Goal: Find specific page/section: Find specific page/section

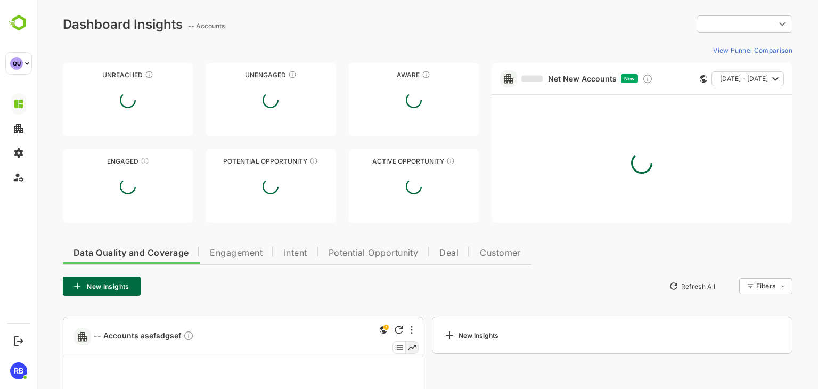
type input "**********"
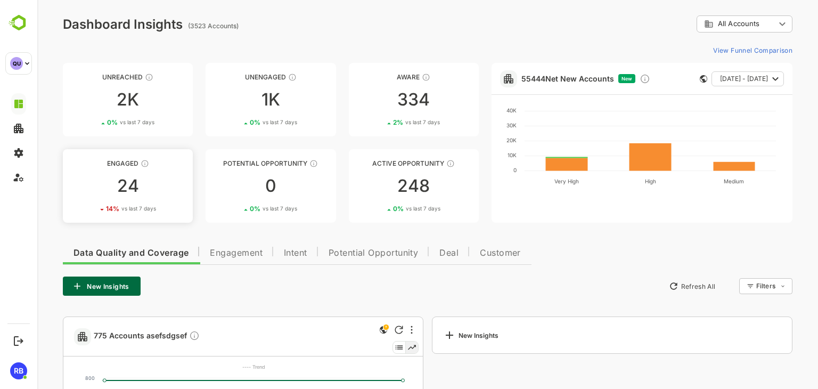
click at [151, 191] on div "24" at bounding box center [128, 185] width 130 height 17
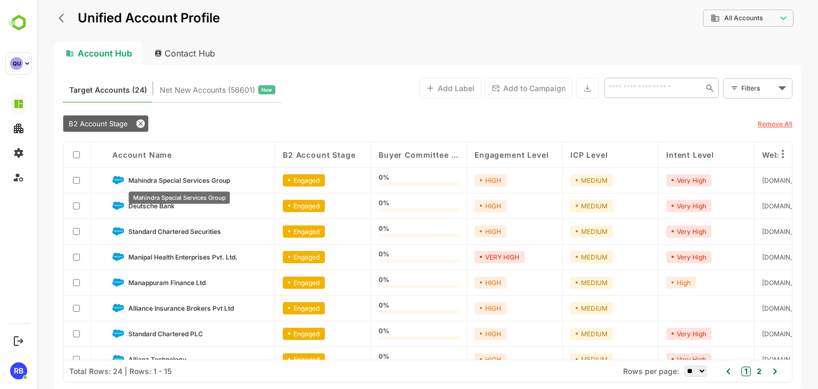
click at [203, 179] on span "Mahindra Special Services Group" at bounding box center [179, 180] width 102 height 8
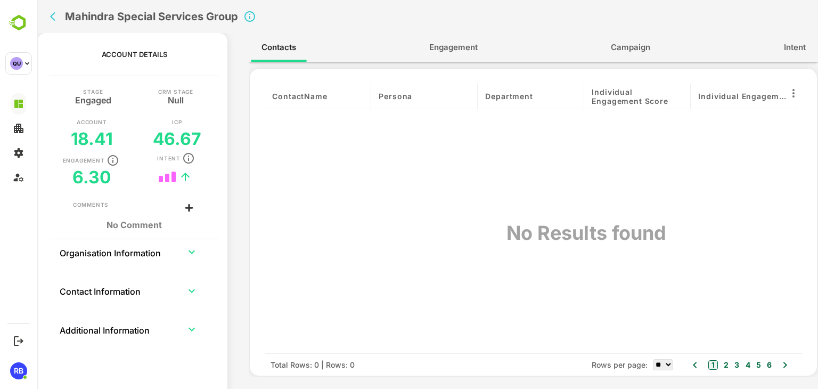
click at [55, 13] on icon "back" at bounding box center [55, 16] width 11 height 11
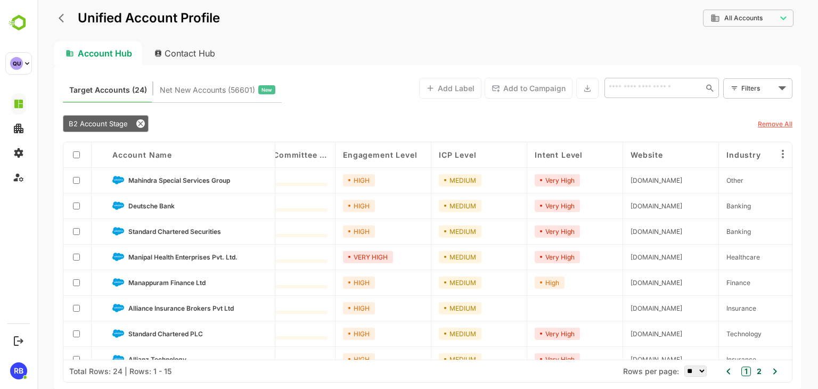
scroll to position [0, 132]
click at [422, 156] on div "Engagement Level" at bounding box center [382, 154] width 80 height 9
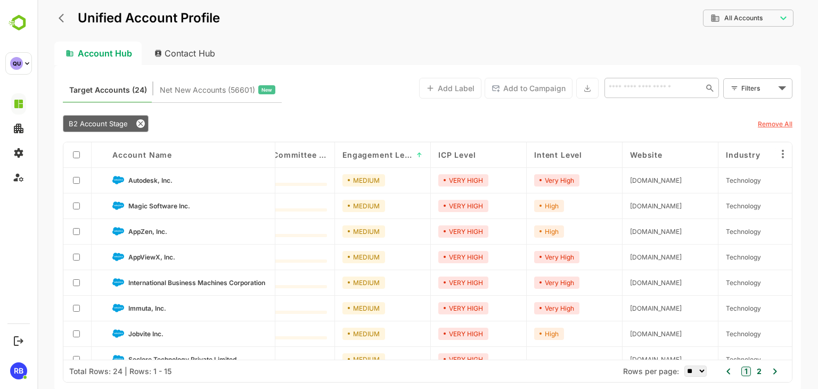
click at [422, 156] on span "↑" at bounding box center [420, 155] width 6 height 8
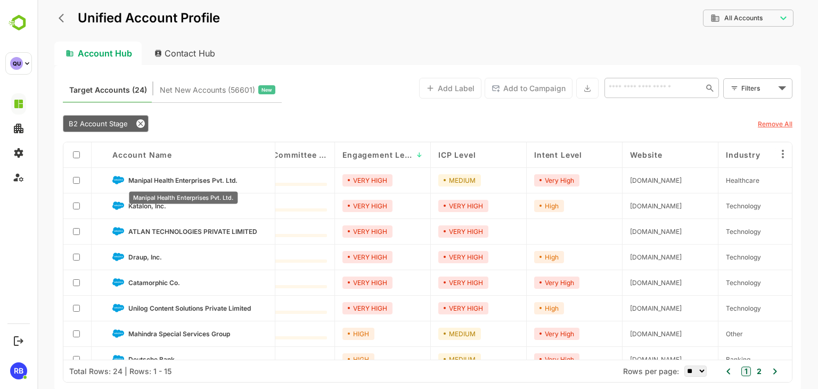
click at [194, 182] on span "Manipal Health Enterprises Pvt. Ltd." at bounding box center [182, 180] width 109 height 8
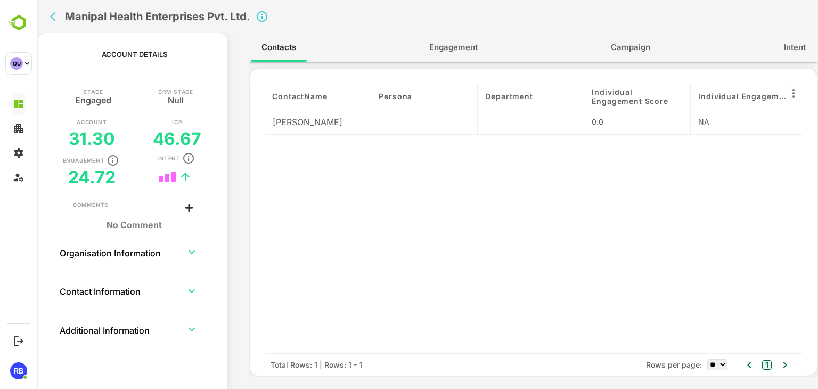
click at [455, 50] on span "Engagement" at bounding box center [453, 47] width 48 height 14
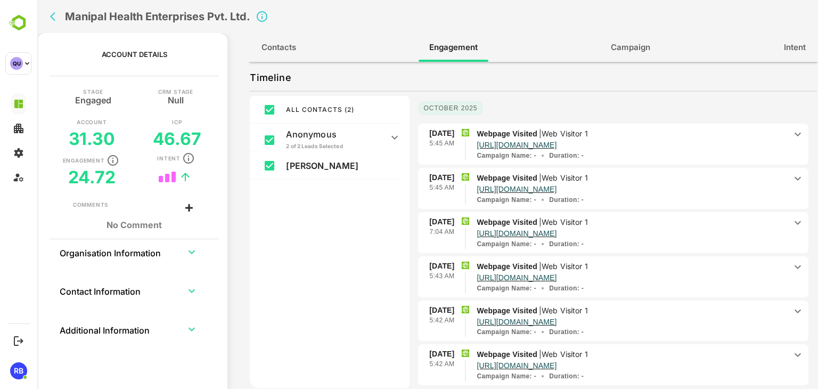
scroll to position [0, 0]
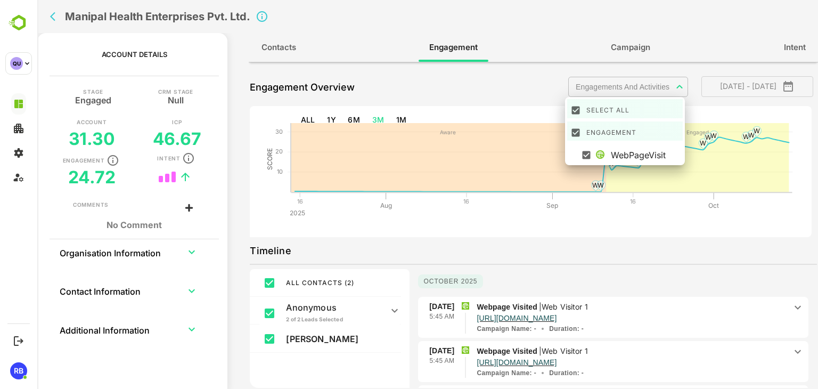
click at [654, 92] on body "**********" at bounding box center [427, 194] width 781 height 389
click at [577, 226] on div at bounding box center [427, 194] width 781 height 389
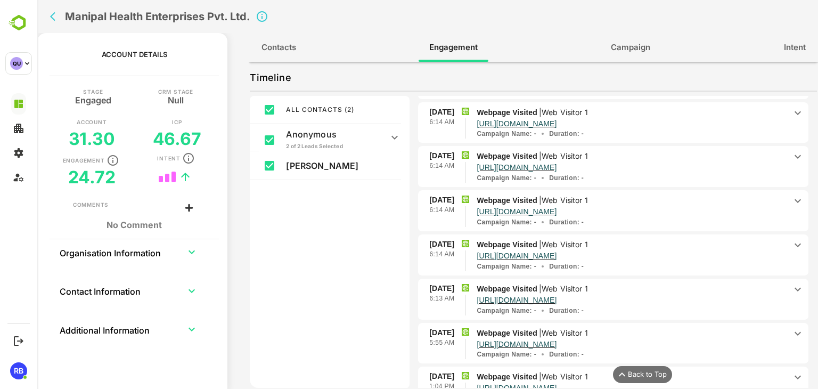
scroll to position [2397, 0]
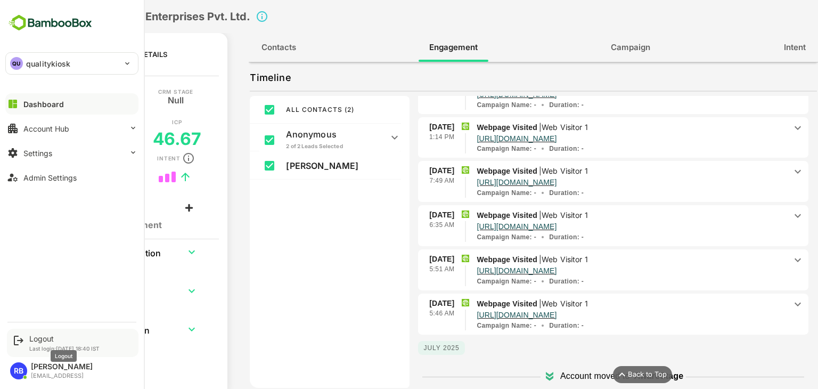
click at [38, 339] on div "Logout" at bounding box center [64, 338] width 70 height 9
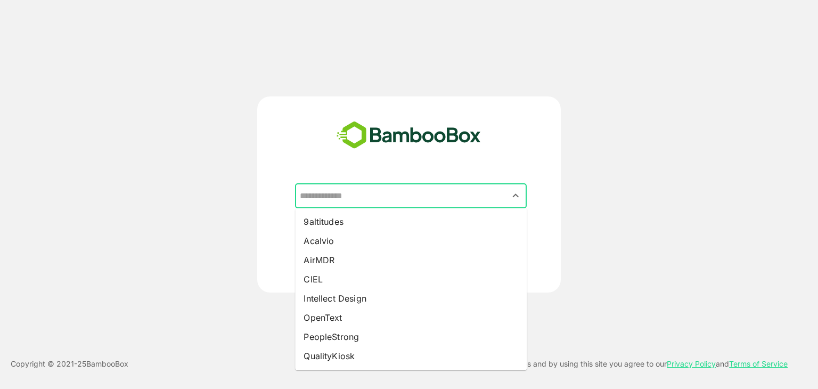
click at [388, 198] on input "text" at bounding box center [410, 196] width 227 height 20
click at [376, 200] on input "text" at bounding box center [410, 196] width 227 height 20
